Goal: Book appointment/travel/reservation

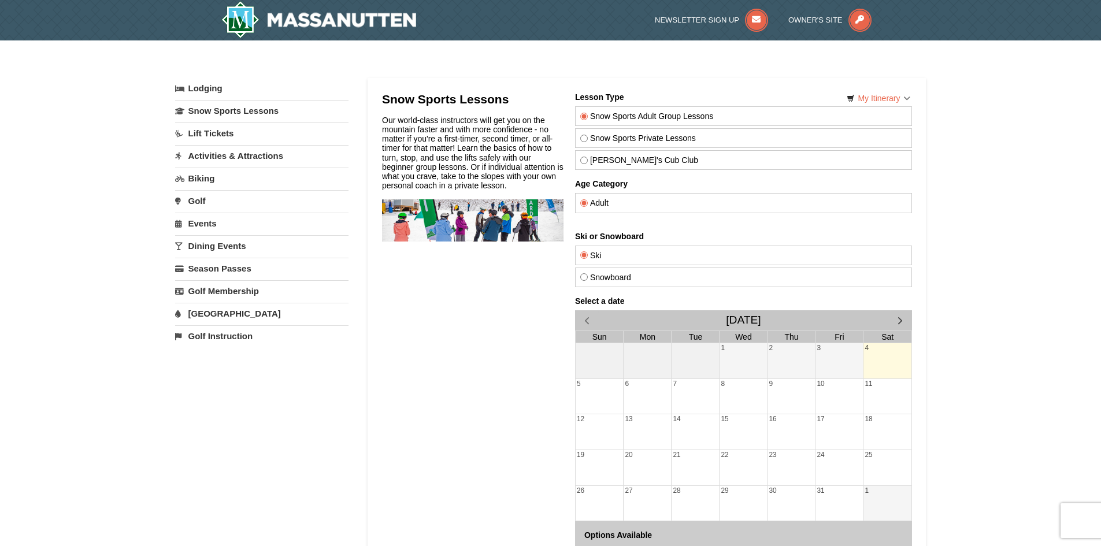
click at [594, 200] on label "Adult" at bounding box center [743, 202] width 327 height 9
click at [587, 200] on input "Adult" at bounding box center [584, 203] width 8 height 8
click at [218, 111] on link "Snow Sports Lessons" at bounding box center [261, 110] width 173 height 21
click at [613, 207] on label "Adult" at bounding box center [743, 202] width 327 height 9
click at [587, 207] on input "Adult" at bounding box center [584, 203] width 8 height 8
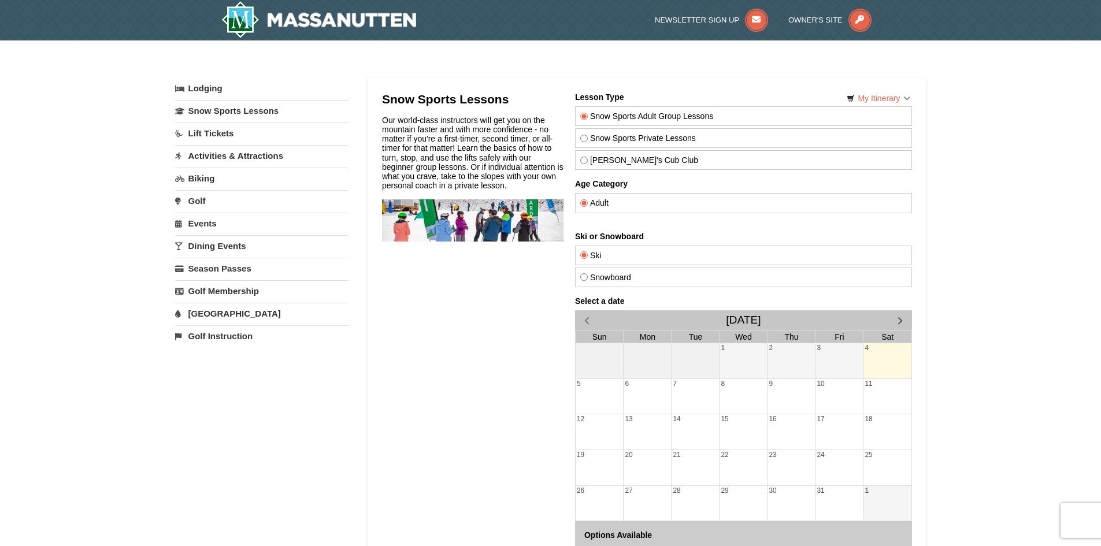
click at [593, 137] on label "Snow Sports Private Lessons" at bounding box center [743, 137] width 327 height 9
click at [587, 137] on input "Snow Sports Private Lessons" at bounding box center [584, 139] width 8 height 8
radio input "true"
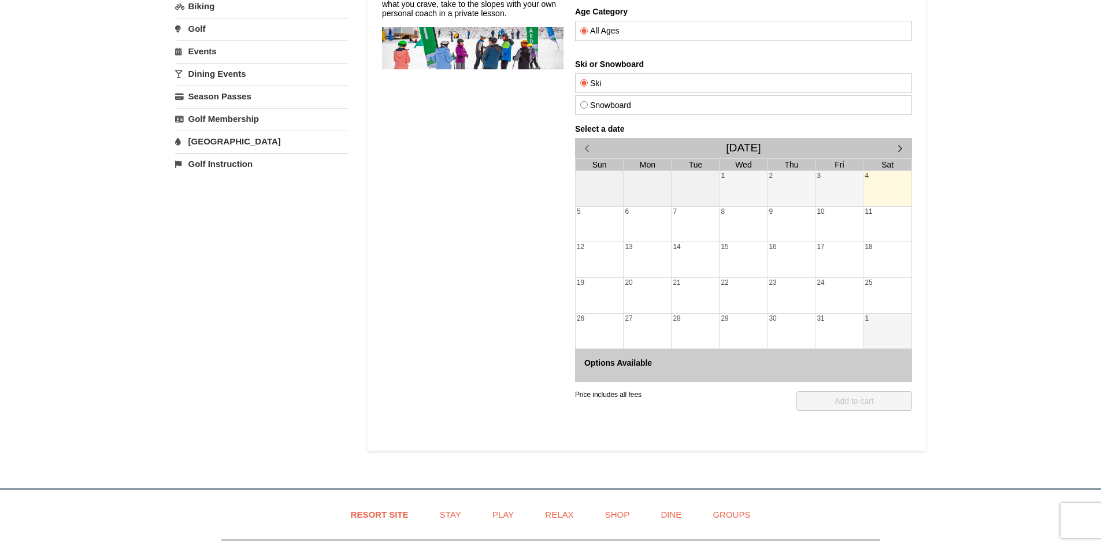
scroll to position [173, 0]
click at [889, 145] on button "button" at bounding box center [900, 147] width 24 height 20
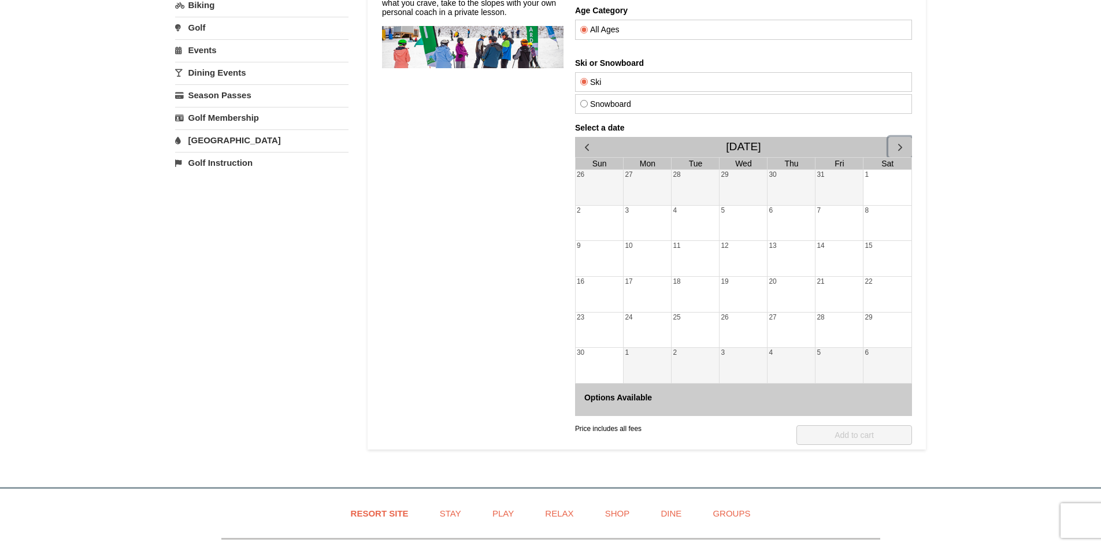
click at [889, 145] on button "button" at bounding box center [900, 147] width 24 height 20
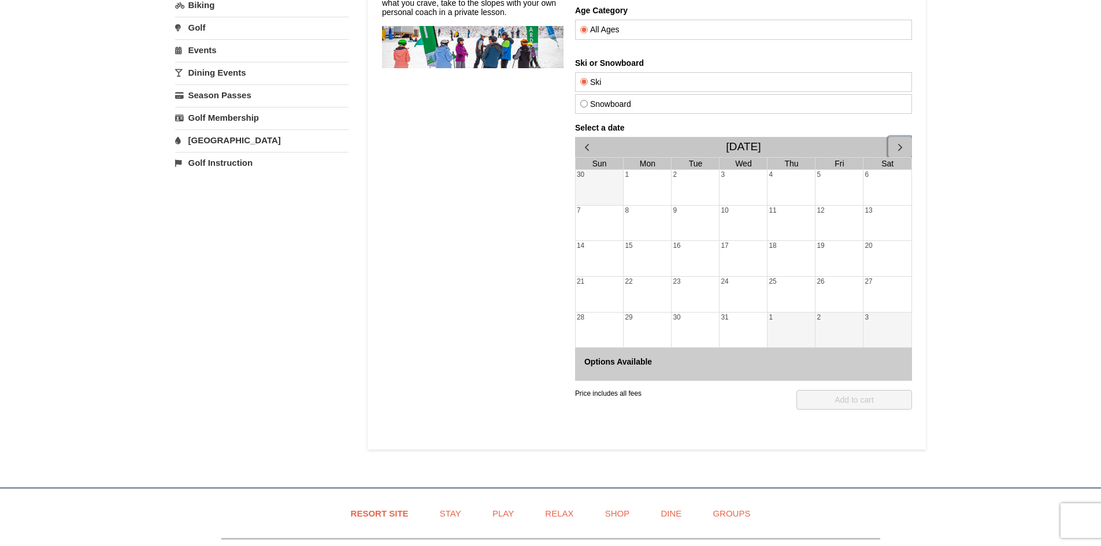
click at [889, 145] on button "button" at bounding box center [900, 147] width 24 height 20
click at [871, 329] on div "31" at bounding box center [887, 330] width 48 height 35
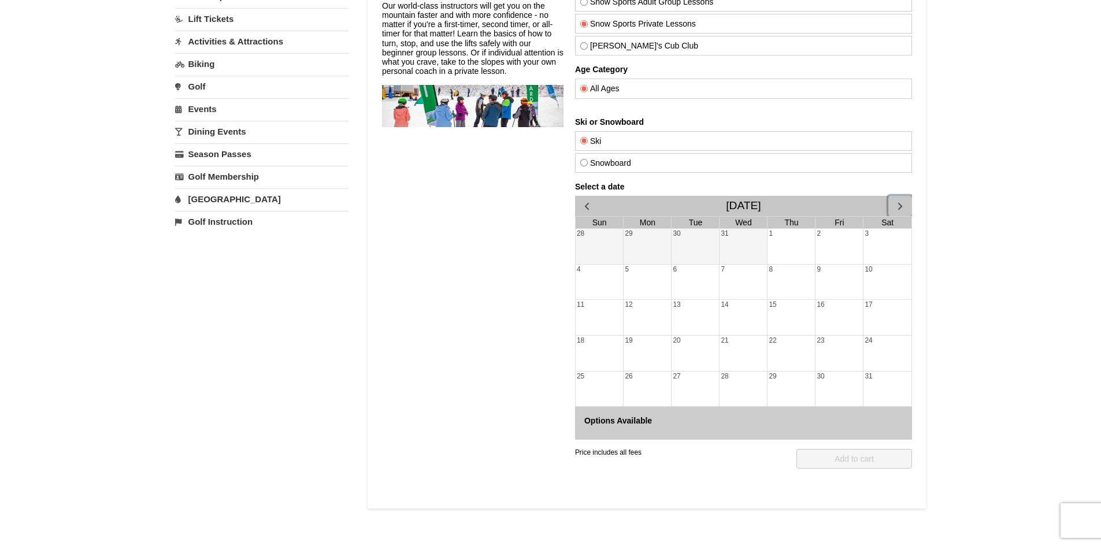
scroll to position [116, 0]
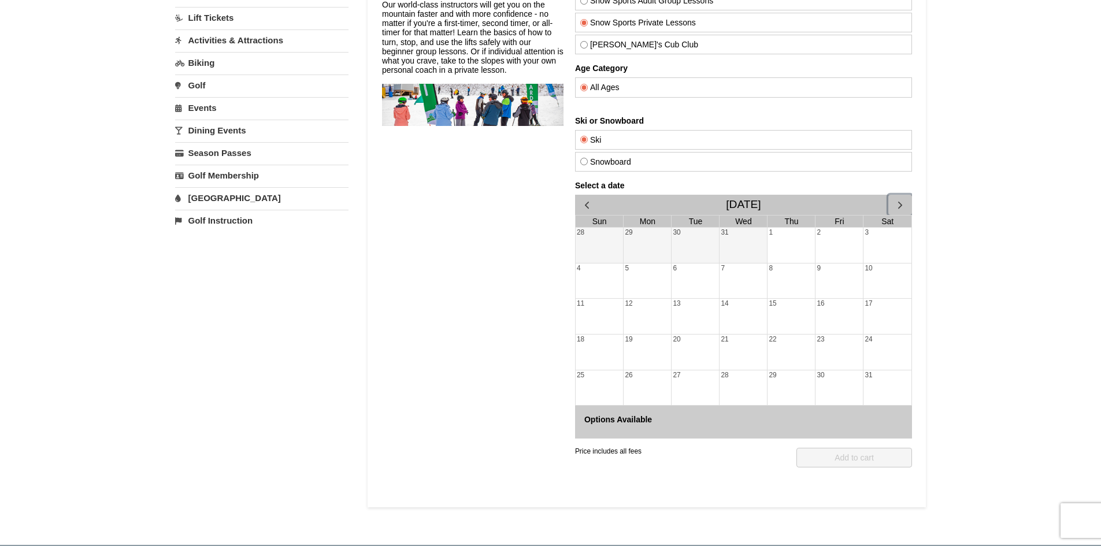
click at [896, 199] on span "button" at bounding box center [899, 205] width 12 height 12
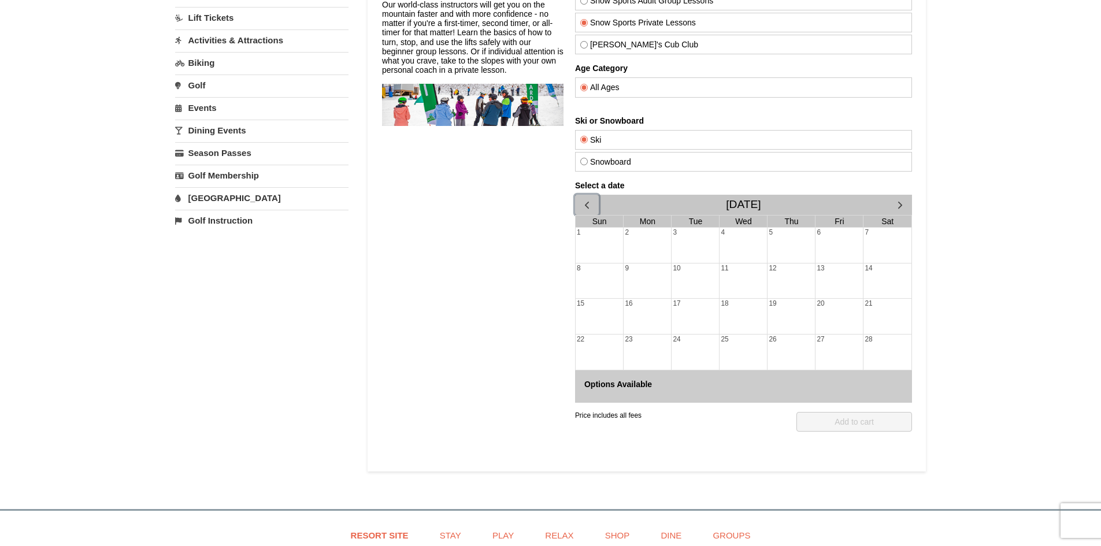
click at [586, 207] on span "button" at bounding box center [586, 205] width 12 height 12
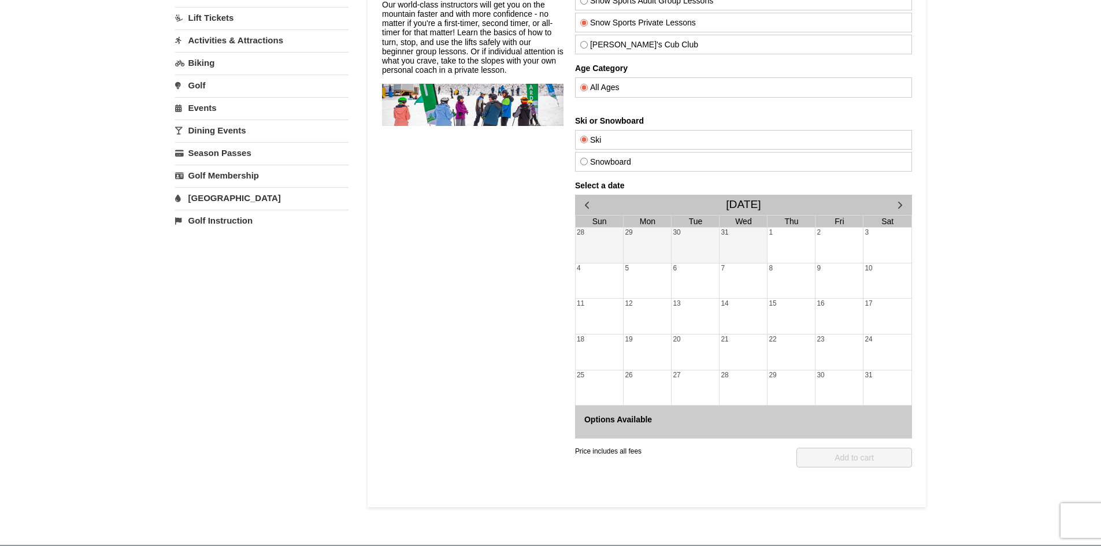
click at [606, 425] on div "Options Available" at bounding box center [742, 422] width 337 height 32
click at [624, 420] on h4 "Options Available" at bounding box center [743, 419] width 318 height 9
click at [588, 44] on label "[PERSON_NAME]'s Cub Club" at bounding box center [743, 44] width 327 height 9
click at [587, 44] on input "[PERSON_NAME]'s Cub Club" at bounding box center [584, 45] width 8 height 8
radio input "true"
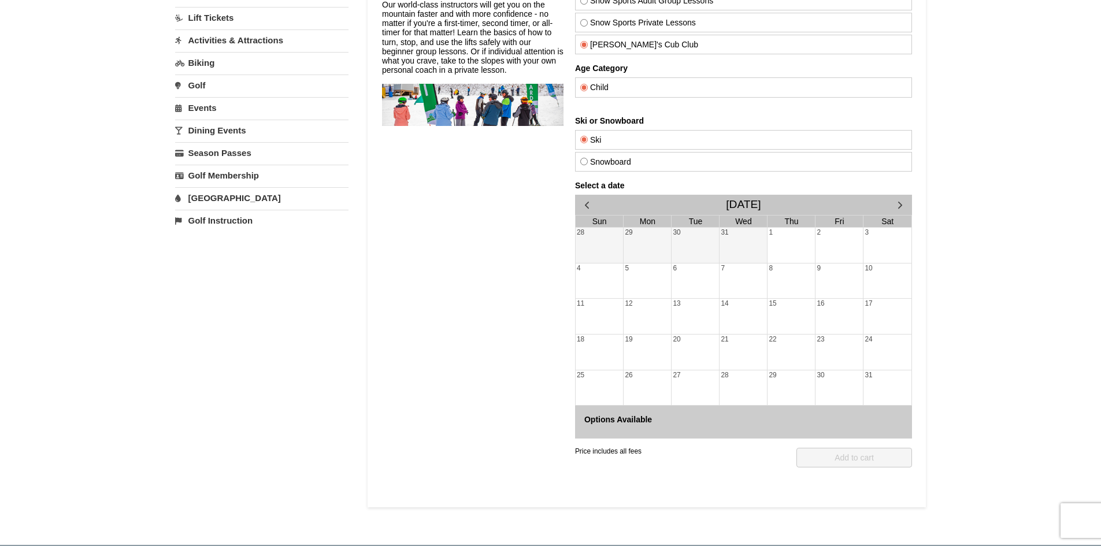
click at [581, 3] on input "Snow Sports Adult Group Lessons" at bounding box center [584, 1] width 8 height 8
radio input "true"
click at [583, 34] on div "Snow Sports Adult Group Lessons Snow Sports Private Lessons Theo's Cub Club" at bounding box center [742, 23] width 337 height 64
click at [582, 20] on input "Snow Sports Private Lessons" at bounding box center [584, 23] width 8 height 8
radio input "true"
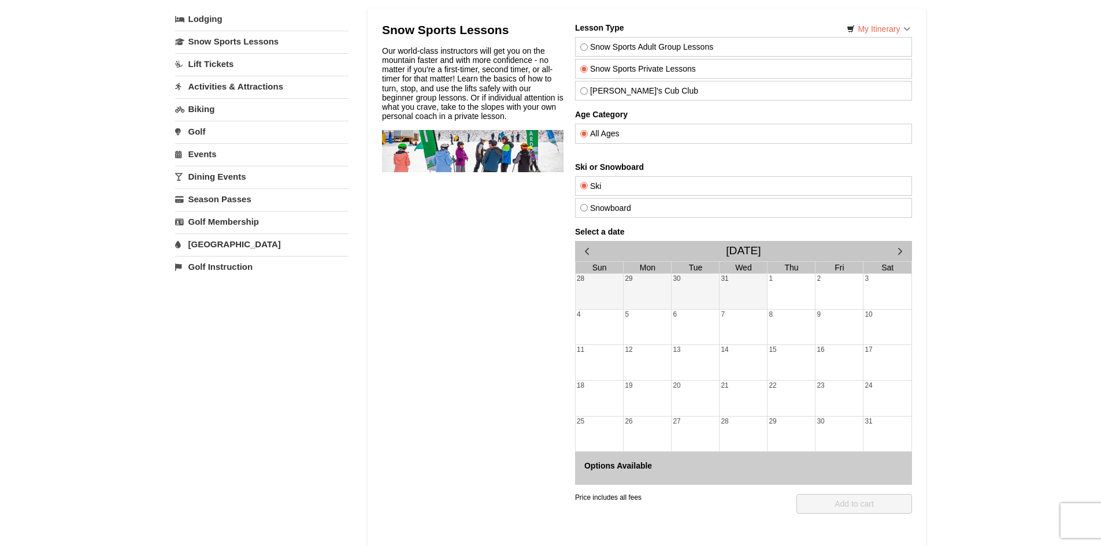
scroll to position [0, 0]
